Goal: Navigation & Orientation: Find specific page/section

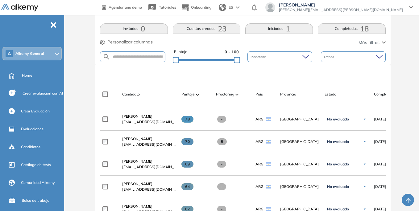
scroll to position [93, 0]
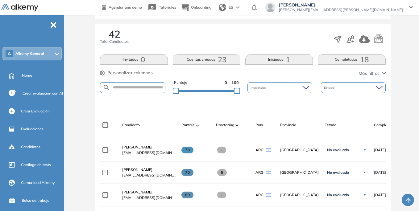
click at [122, 71] on span "Personalizar columnas" at bounding box center [129, 73] width 45 height 6
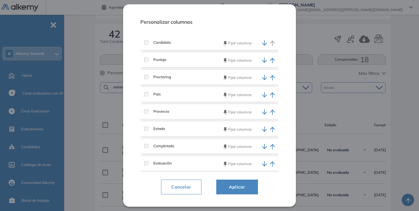
scroll to position [31, 0]
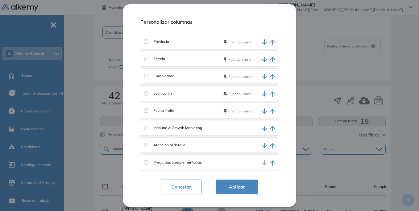
click at [184, 190] on span "Cancelar" at bounding box center [181, 186] width 30 height 7
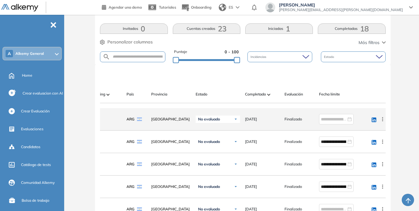
click at [375, 122] on icon "linkedin" at bounding box center [374, 120] width 6 height 6
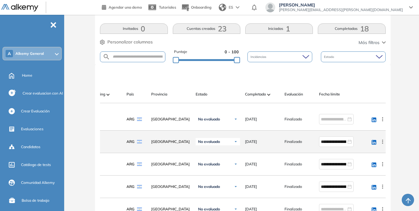
click at [373, 146] on icon "linkedin" at bounding box center [374, 142] width 6 height 6
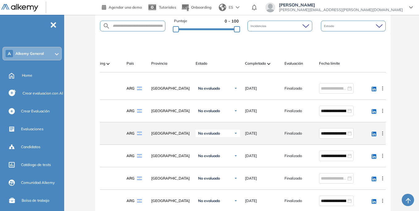
click at [374, 136] on icon "linkedin" at bounding box center [374, 134] width 6 height 6
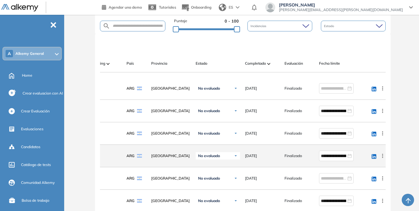
click at [376, 159] on icon at bounding box center [374, 156] width 5 height 5
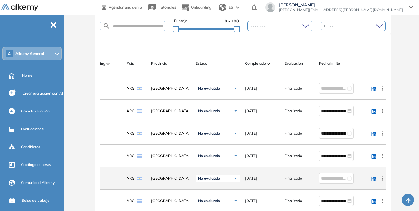
click at [373, 181] on icon at bounding box center [374, 179] width 5 height 5
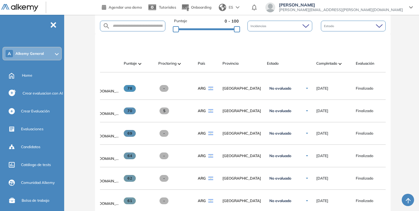
scroll to position [0, 129]
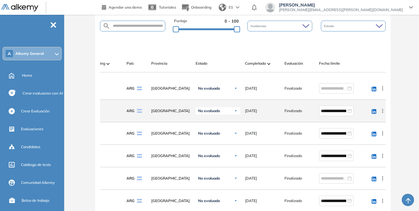
click at [373, 114] on icon at bounding box center [374, 111] width 5 height 5
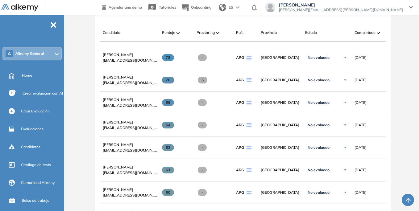
scroll to position [0, 41]
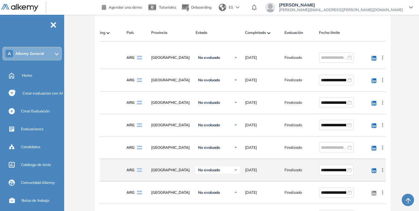
click at [376, 173] on icon at bounding box center [374, 170] width 5 height 5
